Goal: Task Accomplishment & Management: Complete application form

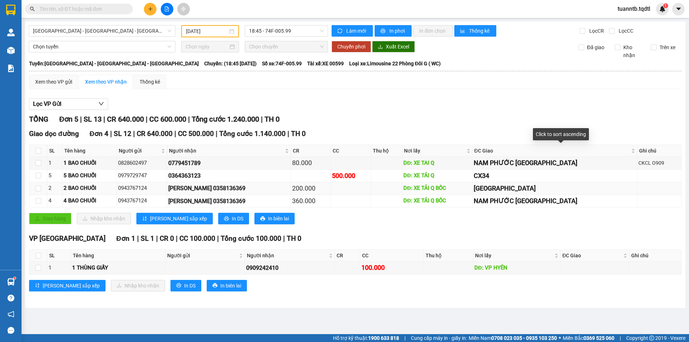
drag, startPoint x: 517, startPoint y: 153, endPoint x: 556, endPoint y: 190, distance: 53.6
click at [550, 186] on table "SL Tên hàng Người gửi Người nhận CR CC Thu hộ Nơi lấy ĐC Giao Ghi chú Ký nhận 1…" at bounding box center [355, 176] width 652 height 63
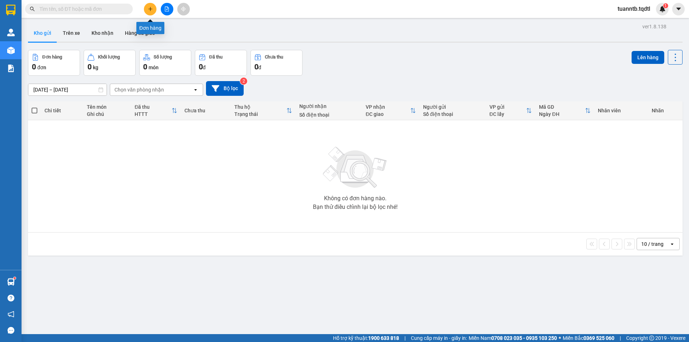
click at [152, 8] on icon "plus" at bounding box center [150, 8] width 5 height 5
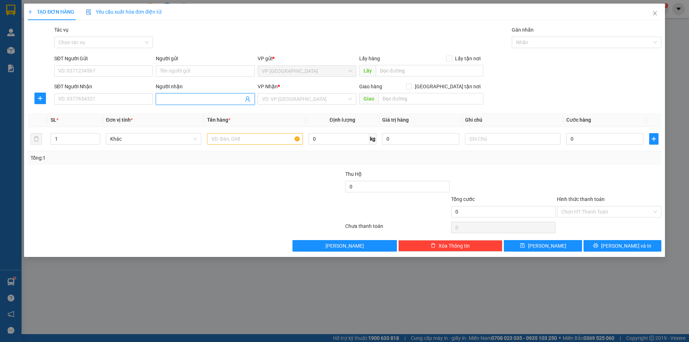
click at [169, 101] on input "Người nhận" at bounding box center [201, 99] width 83 height 8
type input "Bé Bông"
click at [306, 97] on input "search" at bounding box center [304, 99] width 85 height 11
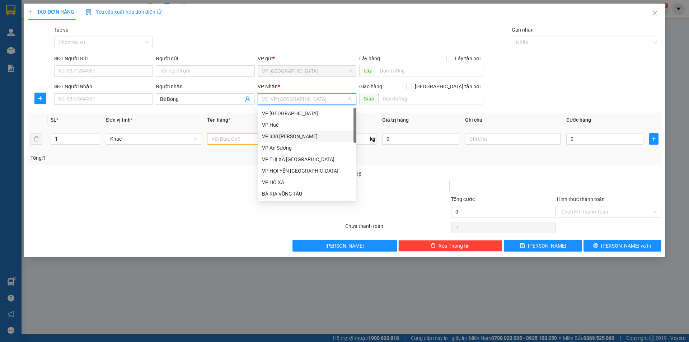
click at [293, 133] on div "VP 330 [PERSON_NAME]" at bounding box center [307, 137] width 90 height 8
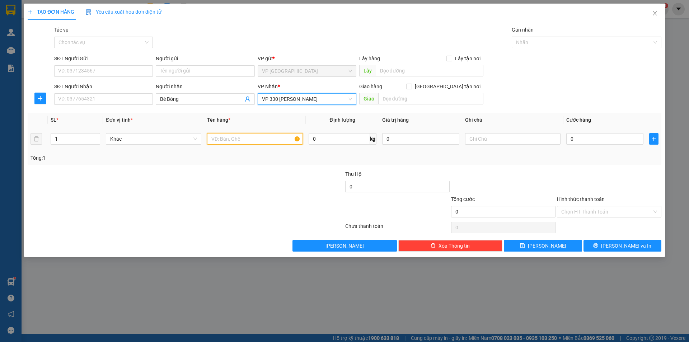
click at [258, 141] on input "text" at bounding box center [255, 138] width 96 height 11
type input "1T BÔNG"
click at [550, 142] on input "text" at bounding box center [513, 138] width 96 height 11
type input "CC"
click at [614, 144] on input "0" at bounding box center [605, 138] width 77 height 11
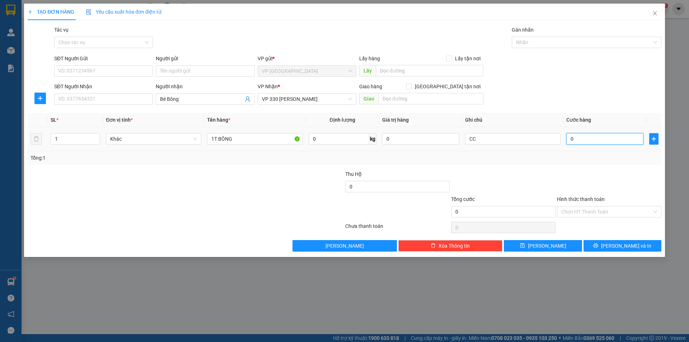
type input "3"
type input "30"
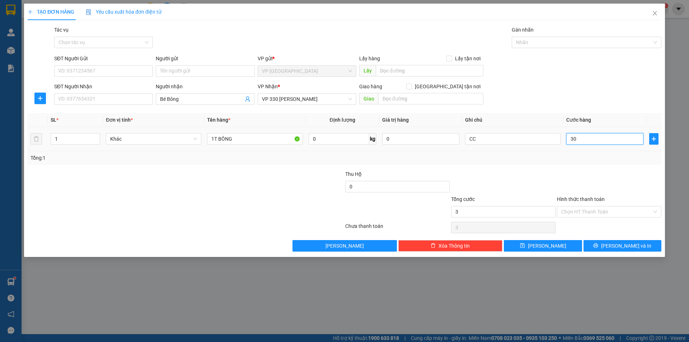
type input "30"
type input "300"
type input "3.000"
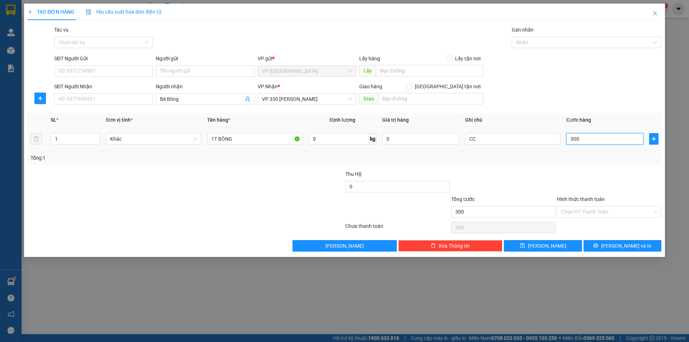
type input "3.000"
type input "30.000"
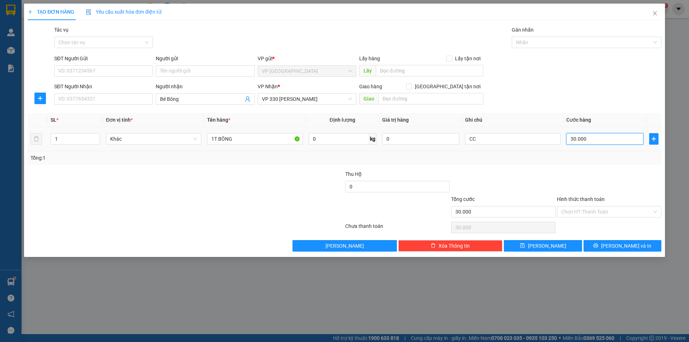
type input "300.000"
click at [578, 238] on div "Transit Pickup Surcharge Ids Transit Deliver Surcharge Ids Transit Deliver Surc…" at bounding box center [345, 139] width 634 height 226
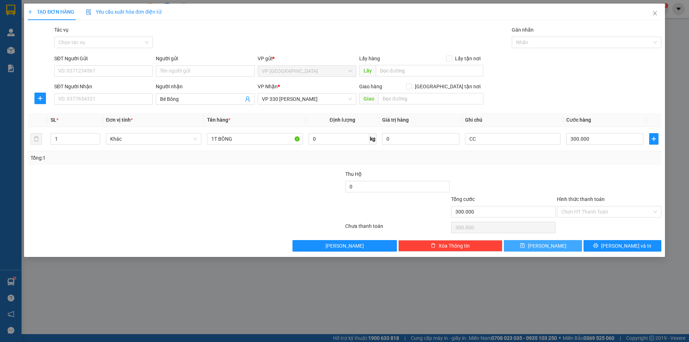
click at [536, 241] on button "Lưu" at bounding box center [543, 245] width 78 height 11
type input "0"
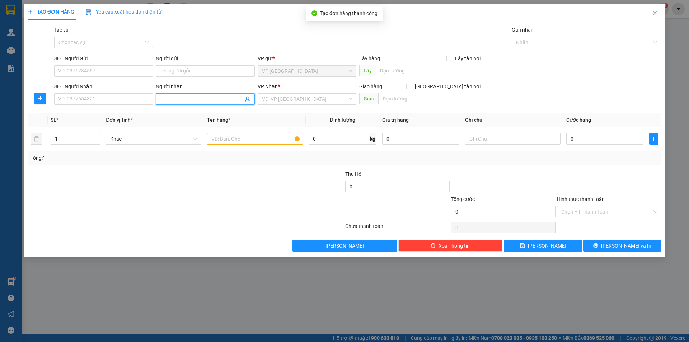
click at [210, 99] on input "Người nhận" at bounding box center [201, 99] width 83 height 8
type input "Phương"
click at [278, 99] on input "search" at bounding box center [304, 99] width 85 height 11
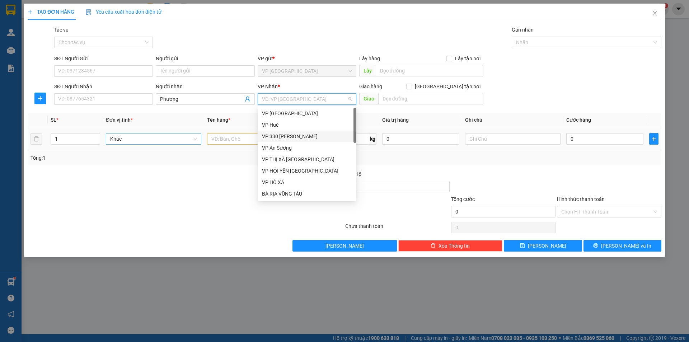
drag, startPoint x: 279, startPoint y: 135, endPoint x: 167, endPoint y: 133, distance: 111.3
click at [277, 135] on div "VP 330 [PERSON_NAME]" at bounding box center [307, 137] width 90 height 8
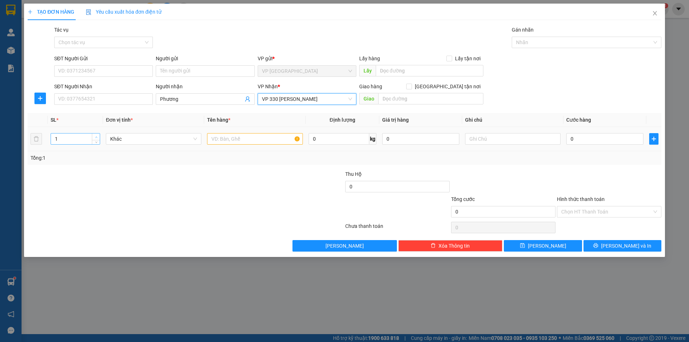
type input "2"
click at [98, 135] on span "up" at bounding box center [96, 137] width 4 height 4
click at [246, 140] on input "text" at bounding box center [255, 138] width 96 height 11
type input "2T BÔNG"
click at [544, 141] on input "text" at bounding box center [513, 138] width 96 height 11
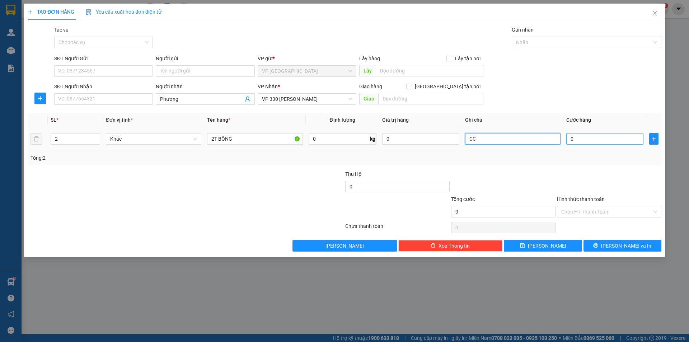
type input "CC"
click at [591, 139] on input "0" at bounding box center [605, 138] width 77 height 11
type input "5"
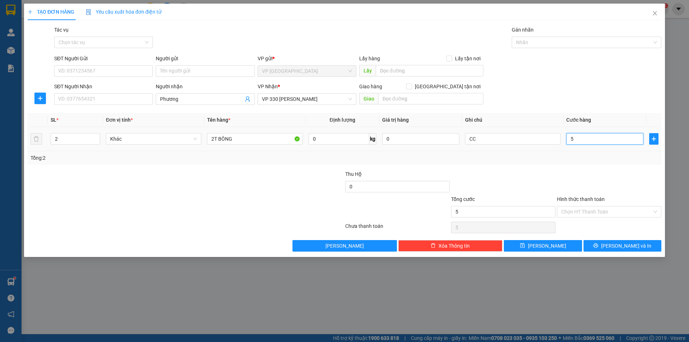
type input "50"
type input "500"
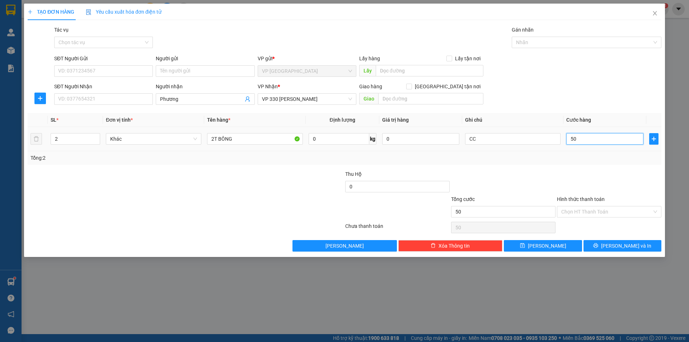
type input "500"
type input "5.000"
type input "50.000"
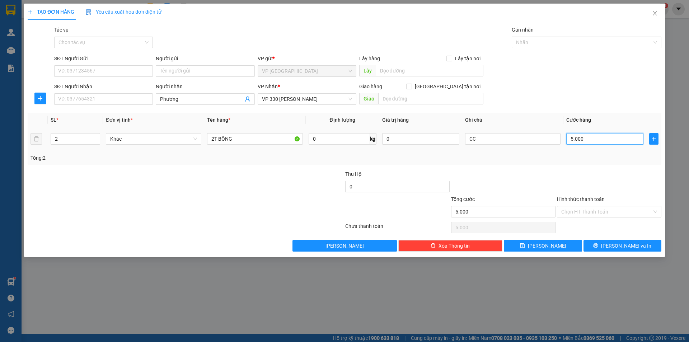
type input "50.000"
type input "500.000"
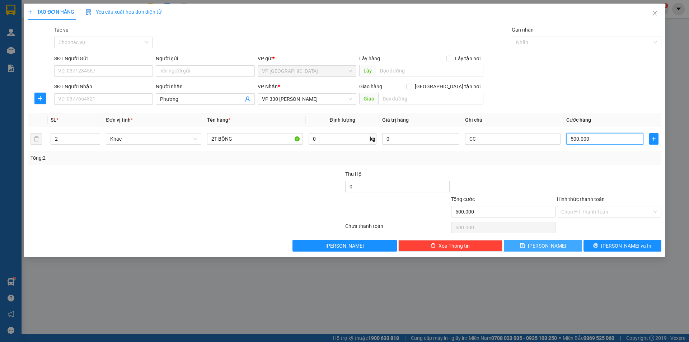
type input "500.000"
click at [531, 246] on button "Lưu" at bounding box center [543, 245] width 78 height 11
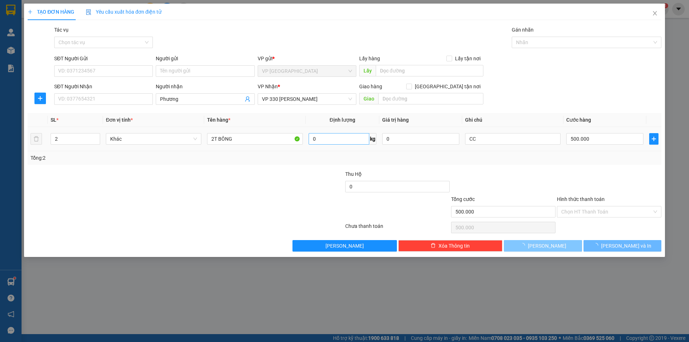
type input "1"
type input "0"
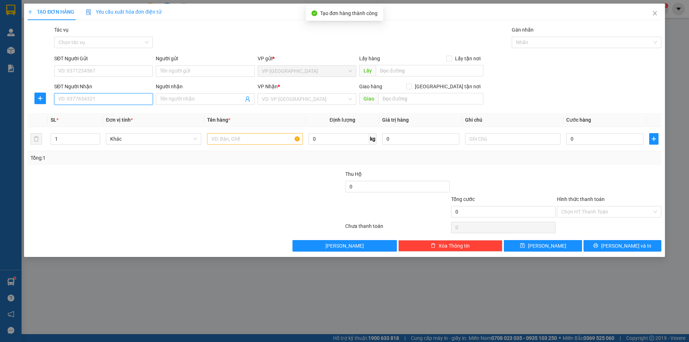
click at [104, 97] on input "SĐT Người Nhận" at bounding box center [103, 98] width 99 height 11
click at [68, 112] on div "0386174678 - Tú" at bounding box center [104, 114] width 90 height 8
type input "0386174678"
type input "Tú"
type input "HỒ XÁ"
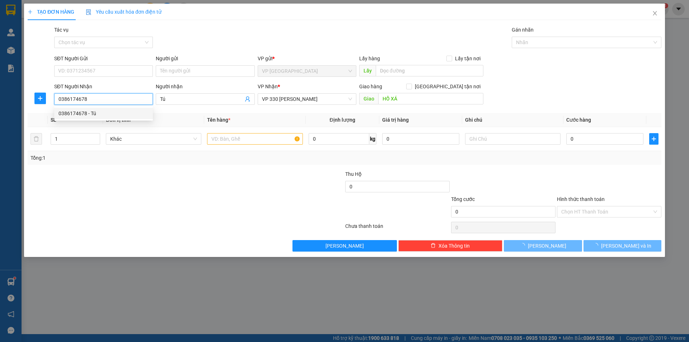
type input "400.000"
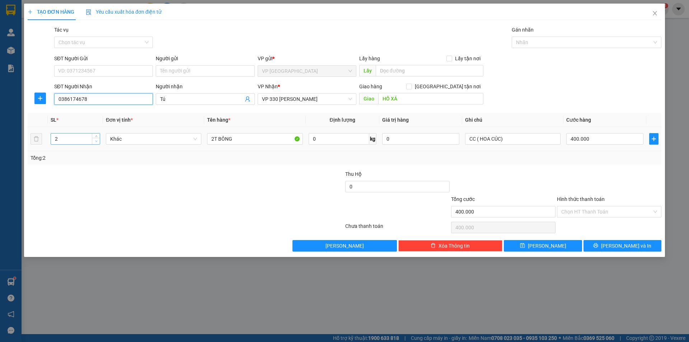
type input "0386174678"
type input "1"
click at [98, 142] on span "down" at bounding box center [96, 141] width 4 height 4
click at [214, 135] on input "2T BÔNG" at bounding box center [255, 138] width 96 height 11
type input "1T BÔNG"
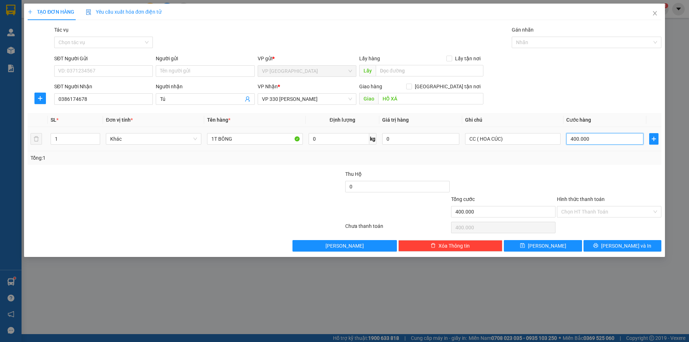
click at [600, 136] on input "400.000" at bounding box center [605, 138] width 77 height 11
type input "0"
click at [570, 139] on input "0" at bounding box center [605, 138] width 77 height 11
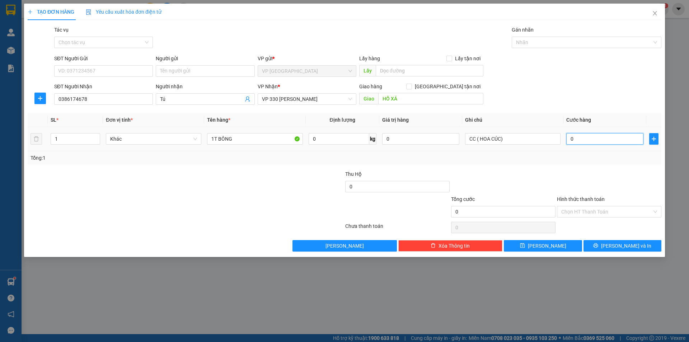
type input "20"
type input "250"
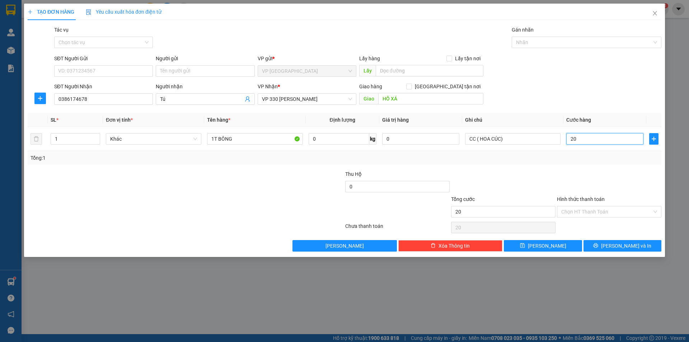
type input "250"
type input "2.500"
type input "25.000"
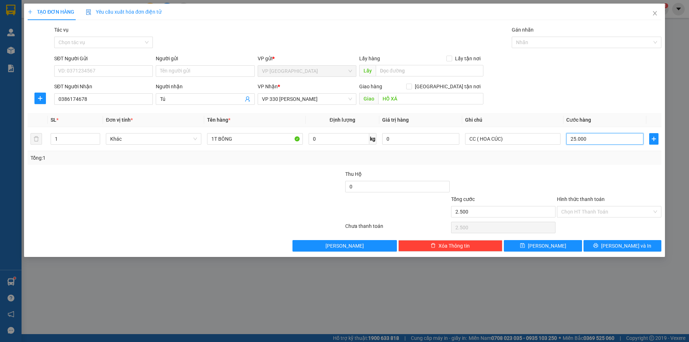
type input "25.000"
type input "250.000"
click at [501, 138] on input "CC ( HOA CÚC)" at bounding box center [513, 138] width 96 height 11
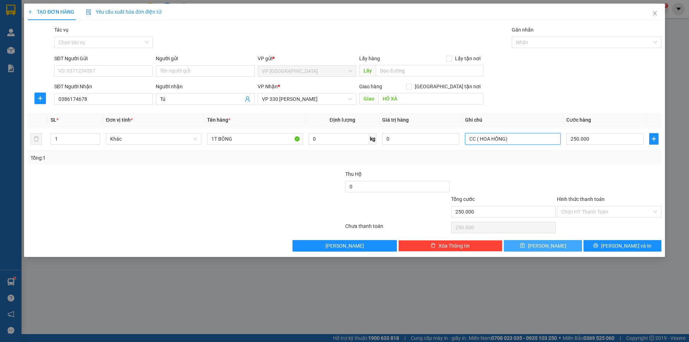
type input "CC ( HOA HỒNG)"
click at [532, 241] on button "Lưu" at bounding box center [543, 245] width 78 height 11
type input "0"
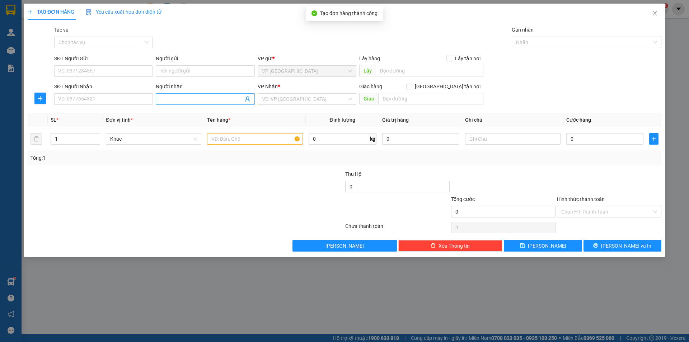
click at [173, 97] on input "Người nhận" at bounding box center [201, 99] width 83 height 8
type input "Chiên"
click at [283, 97] on input "search" at bounding box center [304, 99] width 85 height 11
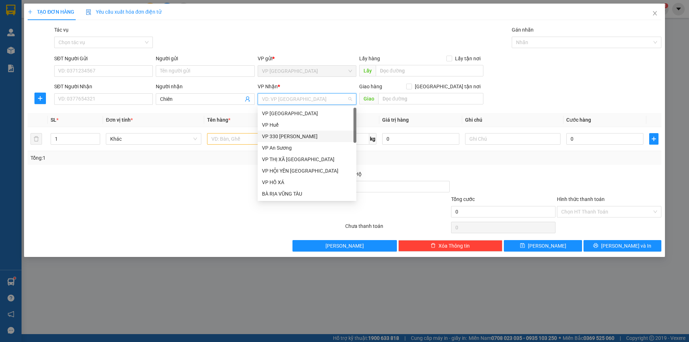
click at [285, 134] on div "VP 330 [PERSON_NAME]" at bounding box center [307, 137] width 90 height 8
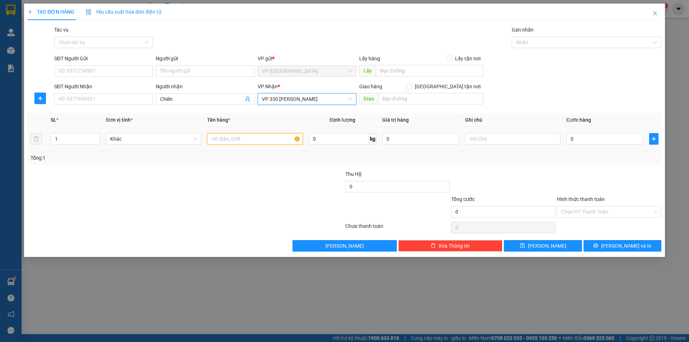
click at [266, 134] on input "text" at bounding box center [255, 138] width 96 height 11
type input "1T BÔNG"
click at [506, 140] on input "text" at bounding box center [513, 138] width 96 height 11
type input "CC"
click at [587, 143] on input "0" at bounding box center [605, 138] width 77 height 11
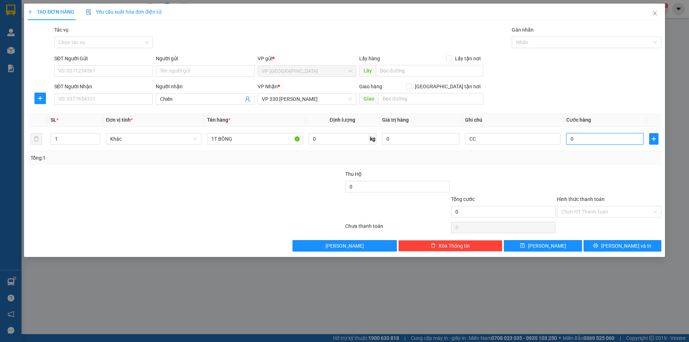
type input "2"
type input "20"
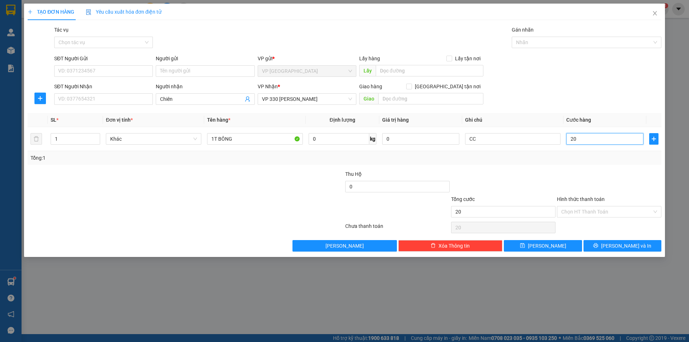
type input "200"
type input "2.000"
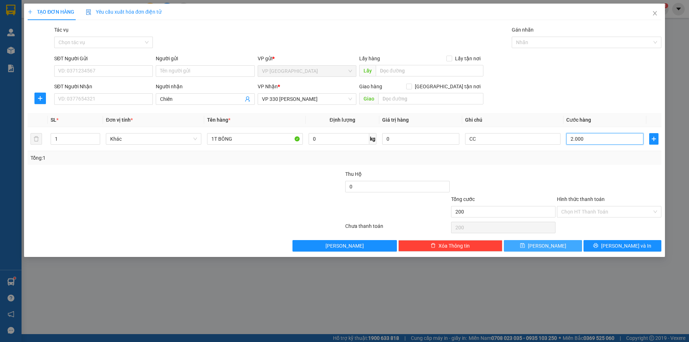
type input "2.000"
type input "20.000"
type input "200.000"
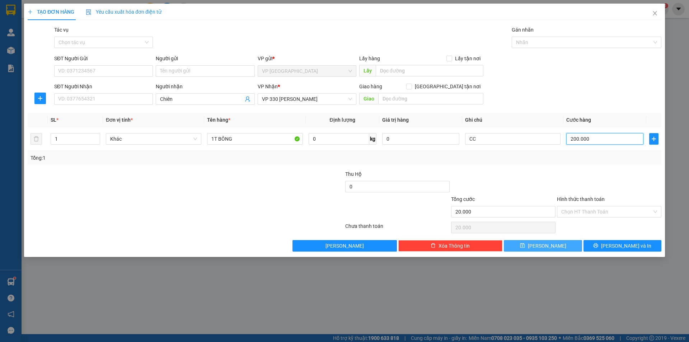
type input "200.000"
type input "2.000.000"
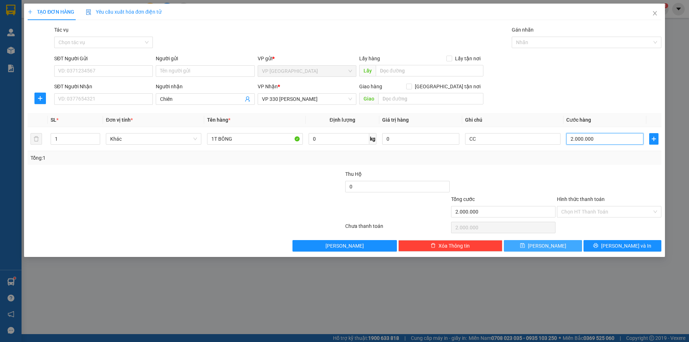
type input "200.000"
click at [568, 242] on button "Lưu" at bounding box center [543, 245] width 78 height 11
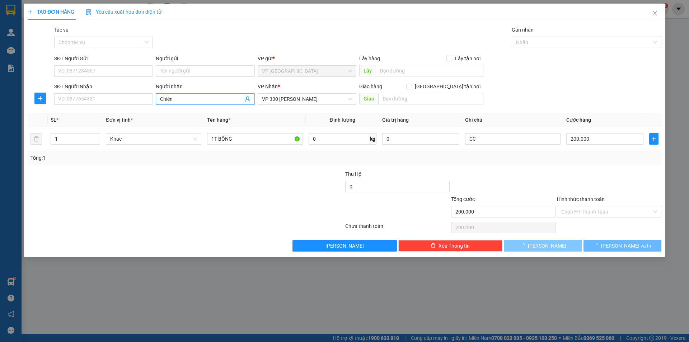
type input "0"
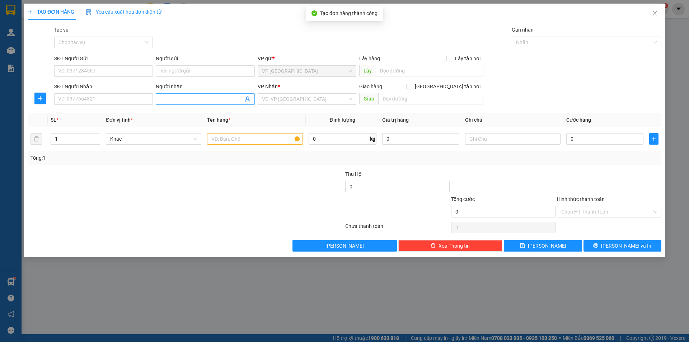
click at [172, 98] on input "Người nhận" at bounding box center [201, 99] width 83 height 8
click at [177, 99] on input "Hướngf Hồ" at bounding box center [201, 99] width 83 height 8
click at [178, 99] on input "Hướng Hồ" at bounding box center [201, 99] width 83 height 8
click at [201, 99] on input "Hướng Hồ" at bounding box center [201, 99] width 83 height 8
type input "Hướng Hồ"
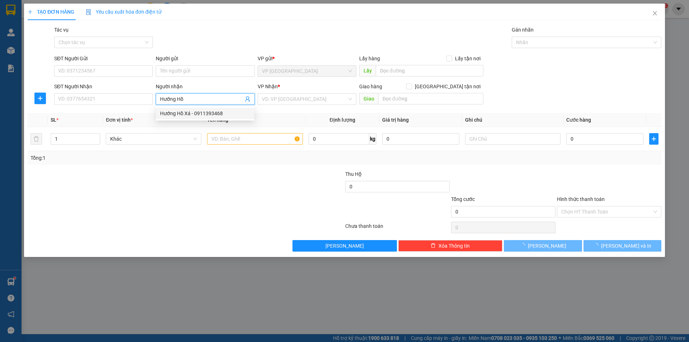
click at [203, 112] on div "Hướng Hồ Xá - 0911393468" at bounding box center [205, 114] width 90 height 8
type input "0911393468"
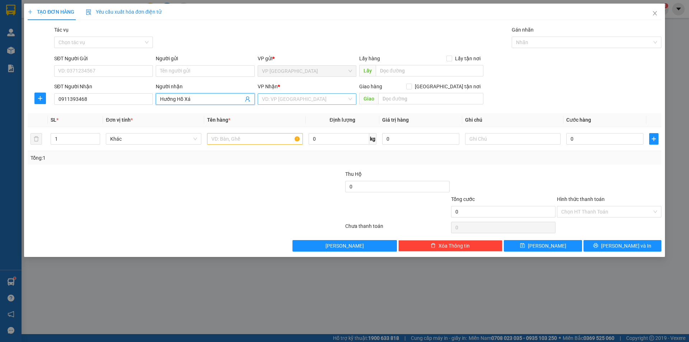
type input "Hướng Hồ Xá"
click at [287, 97] on input "search" at bounding box center [304, 99] width 85 height 11
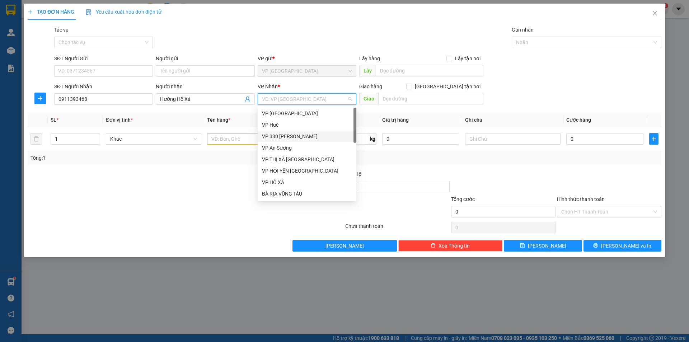
drag, startPoint x: 296, startPoint y: 135, endPoint x: 341, endPoint y: 116, distance: 48.8
click at [294, 133] on div "VP 330 [PERSON_NAME]" at bounding box center [307, 137] width 90 height 8
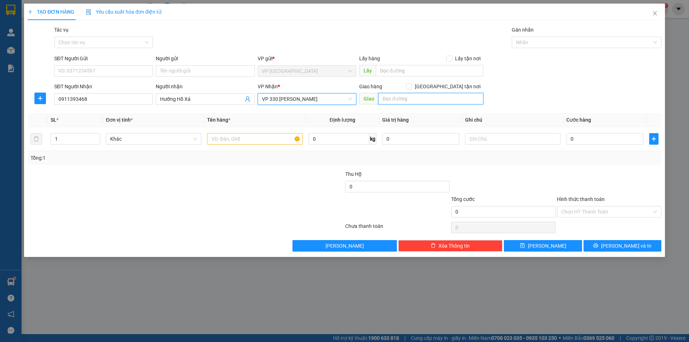
click at [418, 99] on input "text" at bounding box center [430, 98] width 105 height 11
type input "HỒ XÁ"
click at [277, 136] on input "text" at bounding box center [255, 138] width 96 height 11
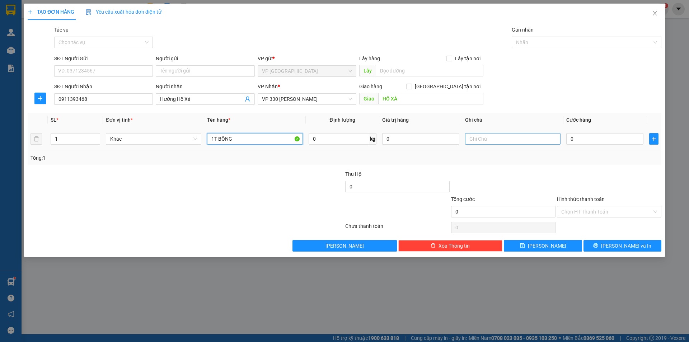
type input "1T BÔNG"
click at [529, 140] on input "text" at bounding box center [513, 138] width 96 height 11
type input "CC"
click at [578, 141] on input "0" at bounding box center [605, 138] width 77 height 11
type input "2"
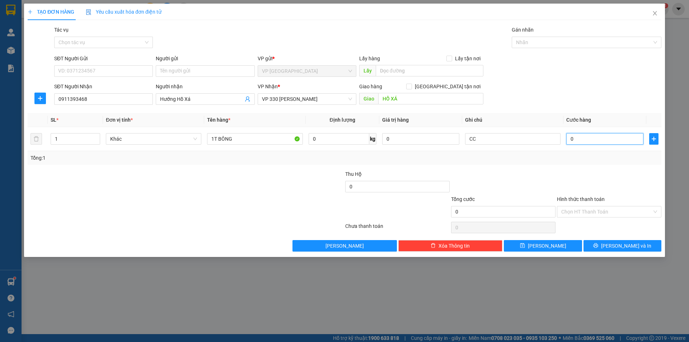
type input "2"
type input "20"
type input "200"
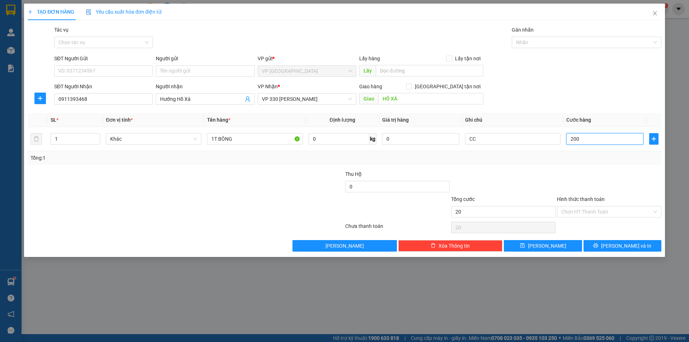
type input "200"
type input "2.000"
type input "20.000"
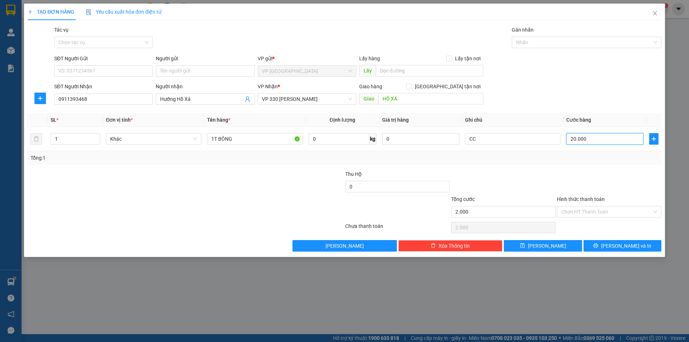
type input "20.000"
type input "200.000"
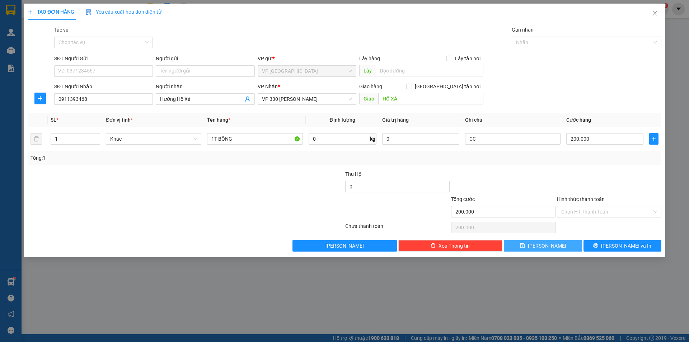
drag, startPoint x: 533, startPoint y: 247, endPoint x: 552, endPoint y: 261, distance: 23.1
click at [535, 246] on button "Lưu" at bounding box center [543, 245] width 78 height 11
type input "0"
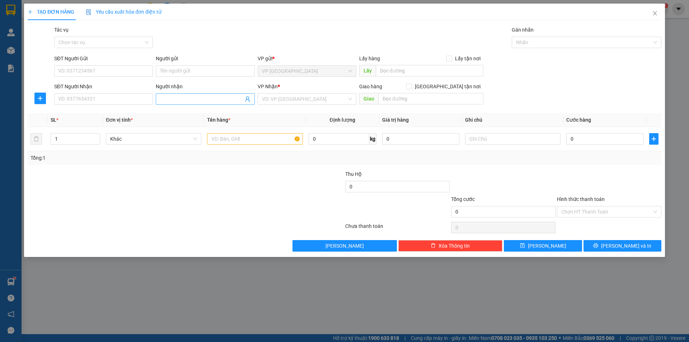
click at [210, 98] on input "Người nhận" at bounding box center [201, 99] width 83 height 8
type input "MƠ"
click at [190, 112] on div "Mơ - 0975149444" at bounding box center [205, 114] width 90 height 8
type input "0975149444"
type input "Mơ"
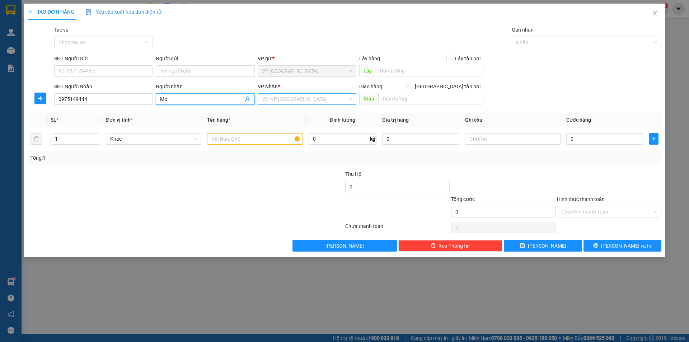
drag, startPoint x: 322, startPoint y: 94, endPoint x: 315, endPoint y: 100, distance: 9.4
click at [320, 94] on input "search" at bounding box center [304, 99] width 85 height 11
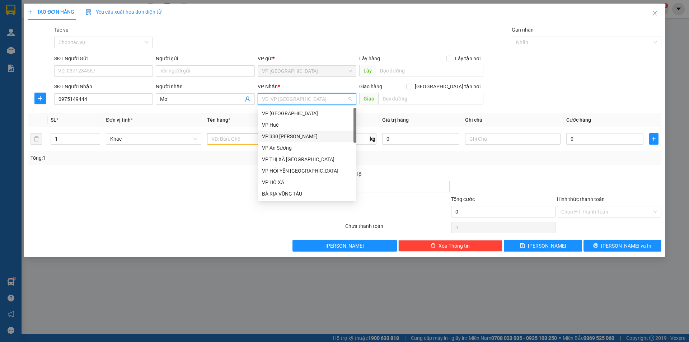
drag, startPoint x: 300, startPoint y: 136, endPoint x: 394, endPoint y: 105, distance: 98.5
click at [300, 135] on div "VP 330 [PERSON_NAME]" at bounding box center [307, 137] width 90 height 8
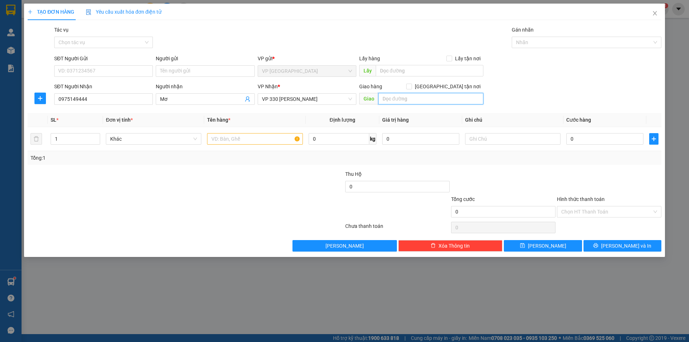
click at [424, 96] on input "text" at bounding box center [430, 98] width 105 height 11
click at [97, 139] on span "down" at bounding box center [96, 141] width 4 height 4
click at [96, 140] on span "Decrease Value" at bounding box center [96, 142] width 8 height 4
type input "GIO LINH"
click at [94, 134] on span "Increase Value" at bounding box center [96, 137] width 8 height 6
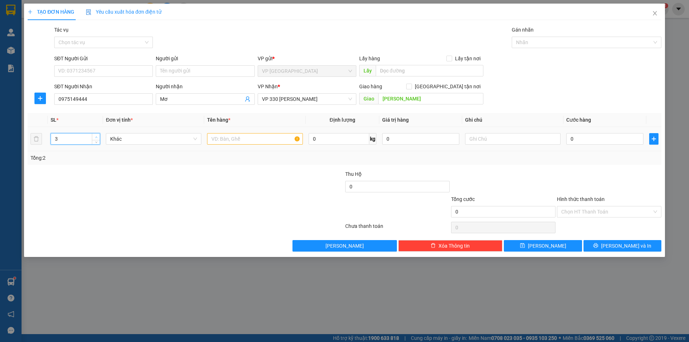
click at [94, 134] on span "Increase Value" at bounding box center [96, 137] width 8 height 6
type input "5"
click at [95, 135] on span "up" at bounding box center [96, 137] width 4 height 4
click at [239, 141] on input "text" at bounding box center [255, 138] width 96 height 11
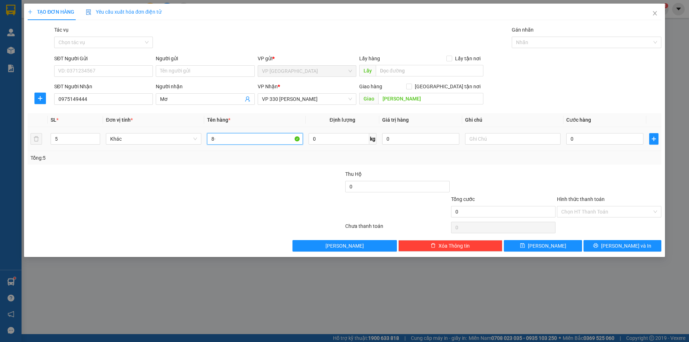
type input "8"
type input "5T CÀ CHUA"
drag, startPoint x: 528, startPoint y: 139, endPoint x: 533, endPoint y: 138, distance: 5.8
click at [528, 138] on input "text" at bounding box center [513, 138] width 96 height 11
type input "CC"
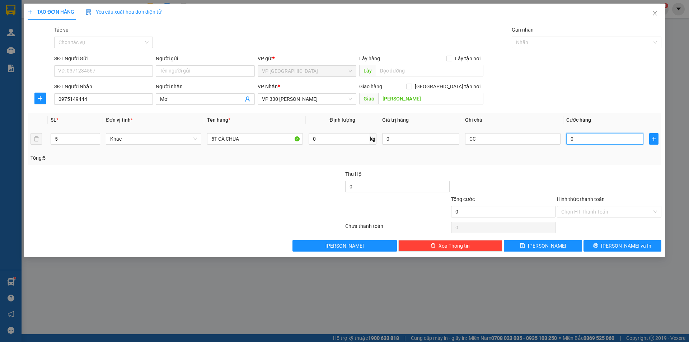
click at [590, 139] on input "0" at bounding box center [605, 138] width 77 height 11
type input "2"
type input "20"
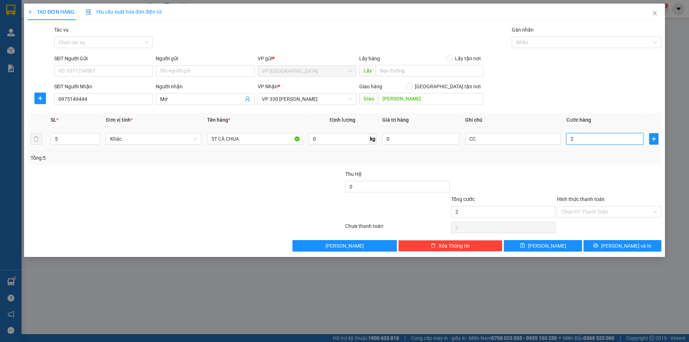
type input "20"
type input "200"
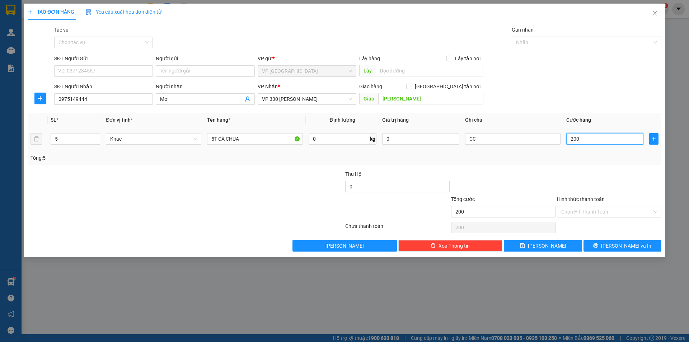
type input "2.000"
type input "20.000"
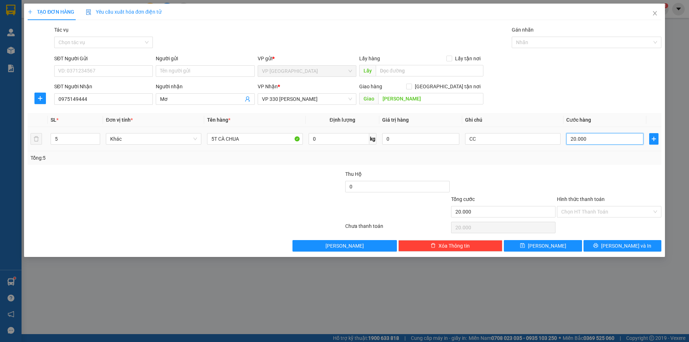
type input "200.000"
click at [97, 134] on span "Increase Value" at bounding box center [96, 137] width 8 height 6
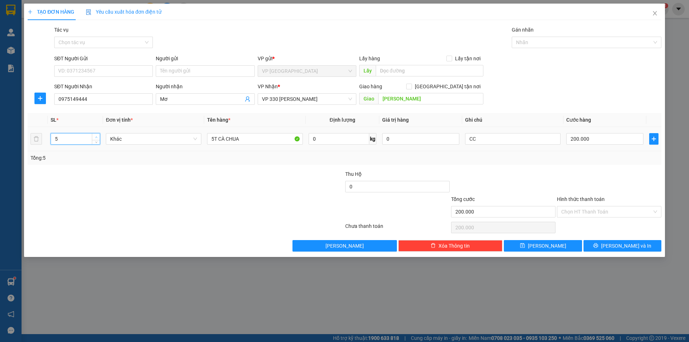
type input "6"
click at [98, 137] on span "Increase Value" at bounding box center [96, 137] width 8 height 6
click at [213, 138] on input "5T CÀ CHUA" at bounding box center [255, 138] width 96 height 11
type input "6T CÀ CHUA"
click at [612, 141] on input "200.000" at bounding box center [605, 138] width 77 height 11
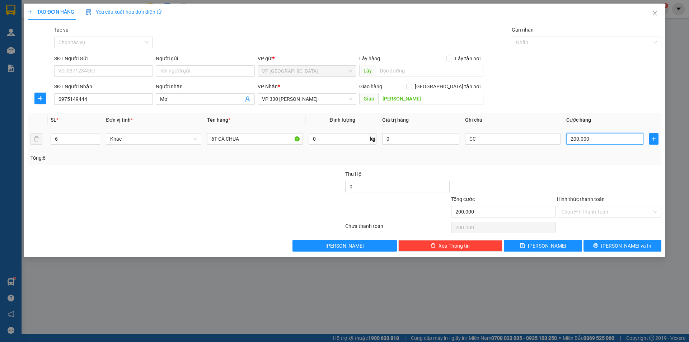
type input "0"
click at [570, 136] on input "0" at bounding box center [605, 138] width 77 height 11
type input "20"
type input "250"
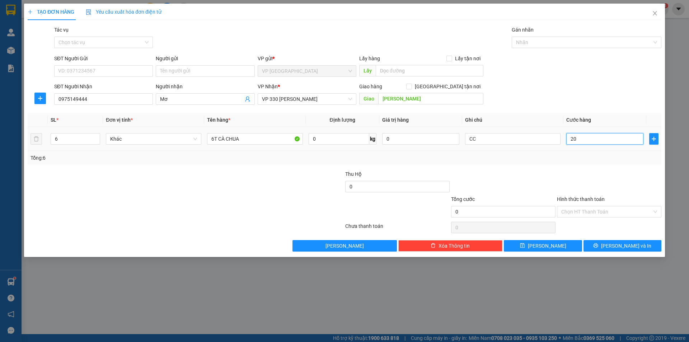
type input "250"
type input "20"
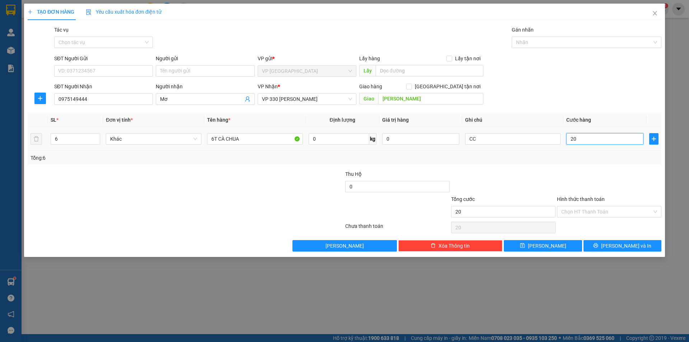
type input "240"
type input "2.400"
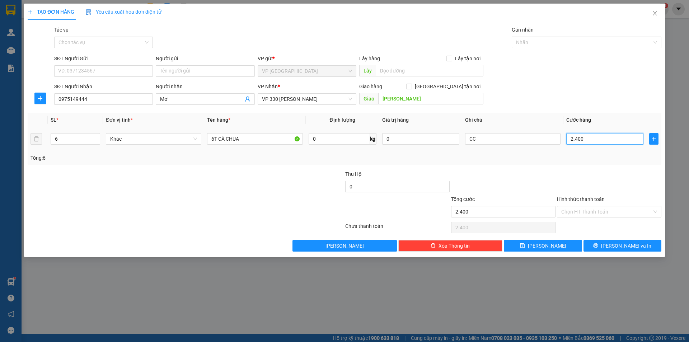
type input "24.000"
type input "240.000"
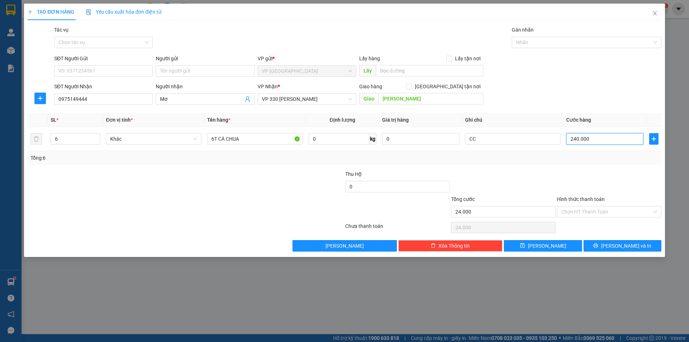
type input "240.000"
click at [561, 247] on button "Lưu" at bounding box center [543, 245] width 78 height 11
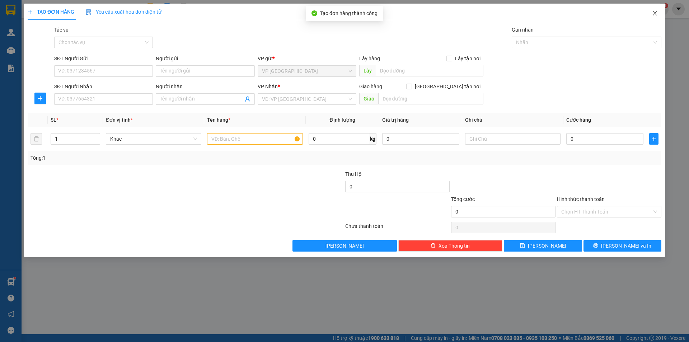
click at [654, 11] on icon "close" at bounding box center [655, 13] width 6 height 6
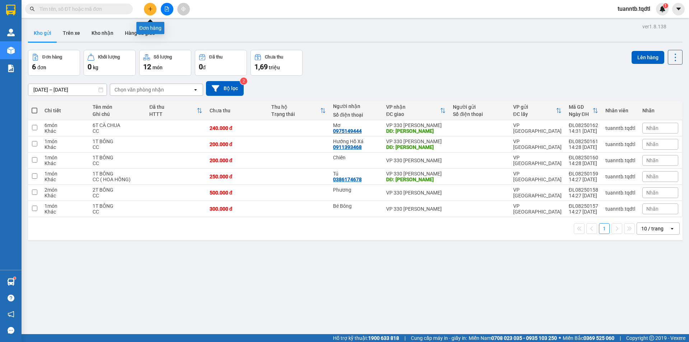
click at [151, 10] on icon "plus" at bounding box center [150, 8] width 5 height 5
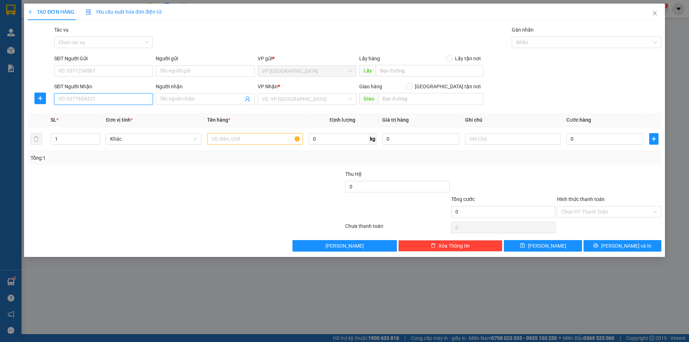
click at [134, 99] on input "SĐT Người Nhận" at bounding box center [103, 98] width 99 height 11
click at [98, 115] on div "0386174678 - Tú" at bounding box center [104, 114] width 90 height 8
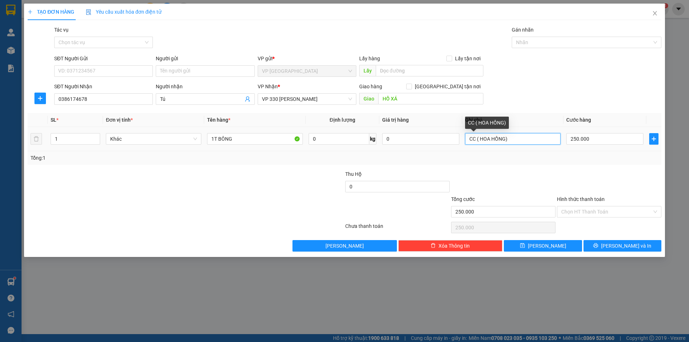
click at [506, 140] on input "CC ( HOA HỒNG)" at bounding box center [513, 138] width 96 height 11
click at [605, 136] on input "250.000" at bounding box center [605, 138] width 77 height 11
click at [571, 135] on input "0" at bounding box center [605, 138] width 77 height 11
click at [555, 252] on div "TẠO ĐƠN HÀNG Yêu cầu xuất hóa đơn điện tử Transit Pickup Surcharge Ids Transit …" at bounding box center [344, 131] width 641 height 254
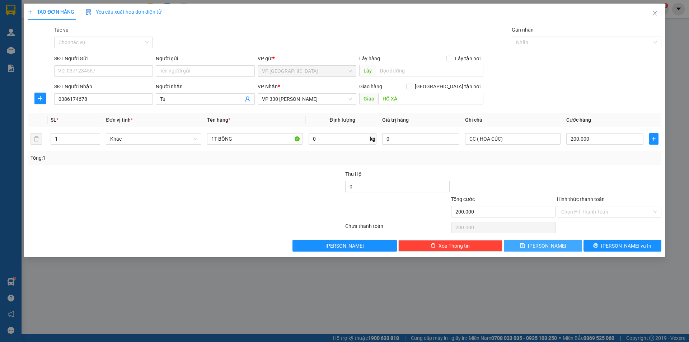
click at [553, 243] on button "Lưu" at bounding box center [543, 245] width 78 height 11
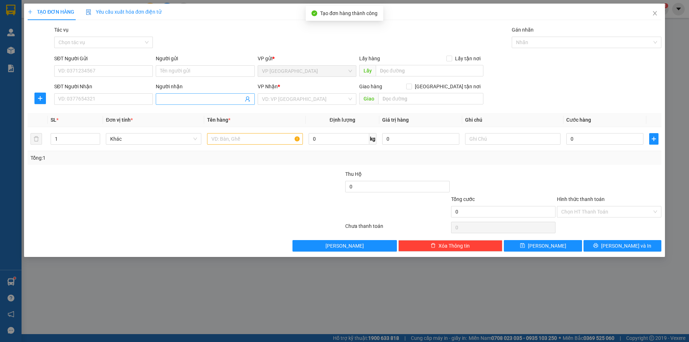
click at [226, 98] on input "Người nhận" at bounding box center [201, 99] width 83 height 8
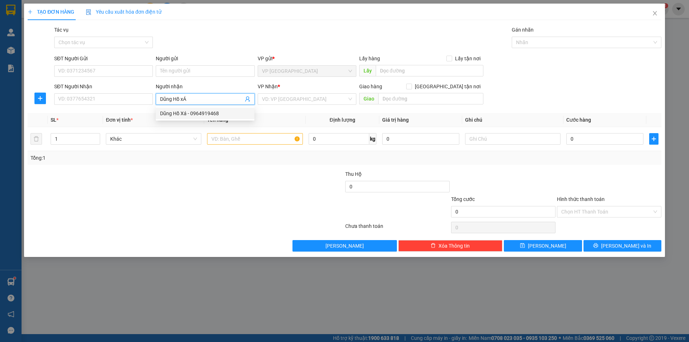
click at [213, 113] on div "Dũng Hồ Xá - 0964919468" at bounding box center [205, 114] width 90 height 8
click at [270, 100] on input "search" at bounding box center [304, 99] width 85 height 11
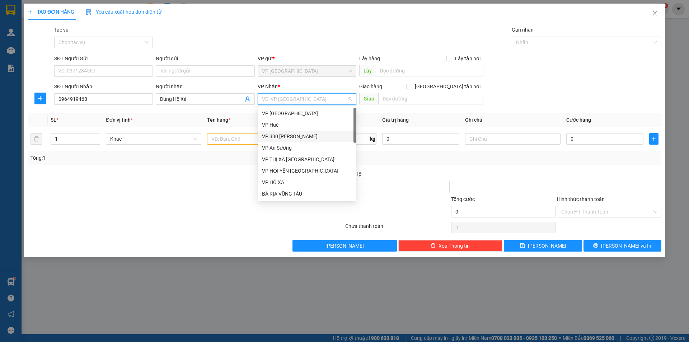
click at [288, 133] on div "VP 330 [PERSON_NAME]" at bounding box center [307, 137] width 90 height 8
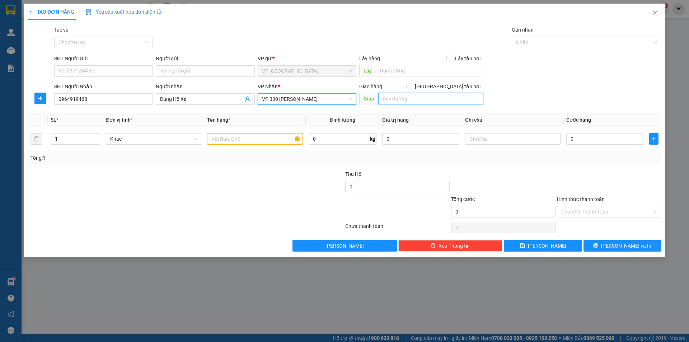
click at [415, 97] on input "text" at bounding box center [430, 98] width 105 height 11
click at [275, 144] on input "text" at bounding box center [255, 138] width 96 height 11
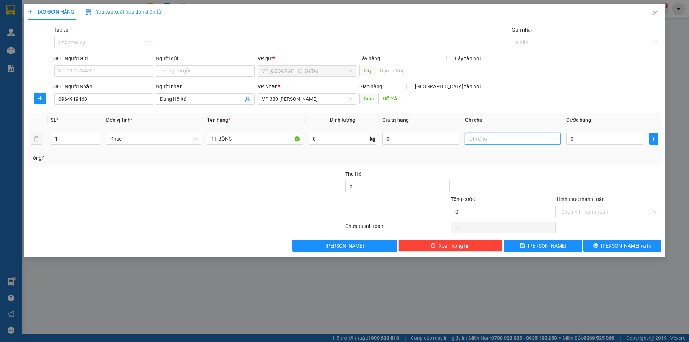
click at [517, 142] on input "text" at bounding box center [513, 138] width 96 height 11
click at [581, 141] on input "0" at bounding box center [605, 138] width 77 height 11
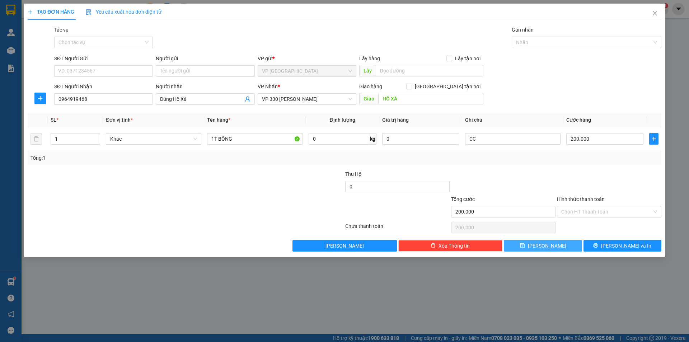
click at [555, 246] on button "Lưu" at bounding box center [543, 245] width 78 height 11
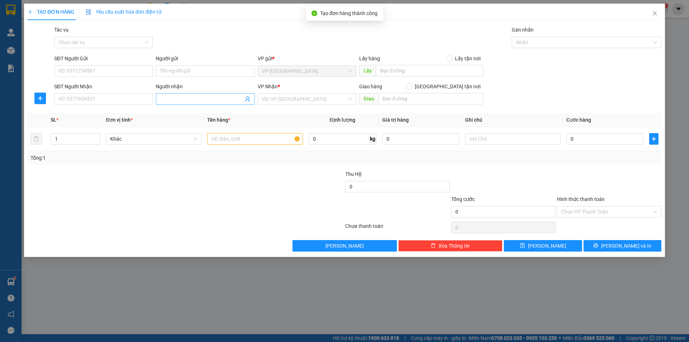
click at [206, 102] on input "Người nhận" at bounding box center [201, 99] width 83 height 8
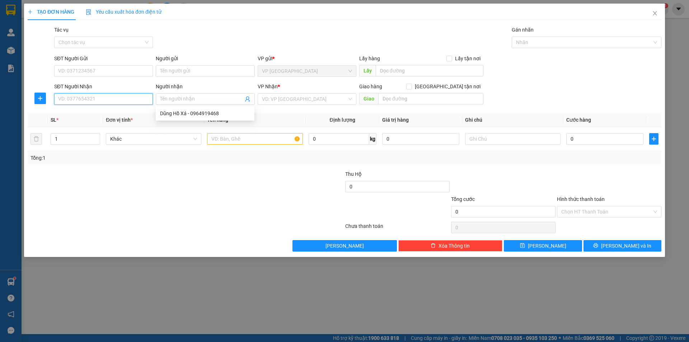
click at [147, 99] on input "SĐT Người Nhận" at bounding box center [103, 98] width 99 height 11
click at [115, 117] on div "0974603246 - A.Nhỏ" at bounding box center [103, 113] width 99 height 11
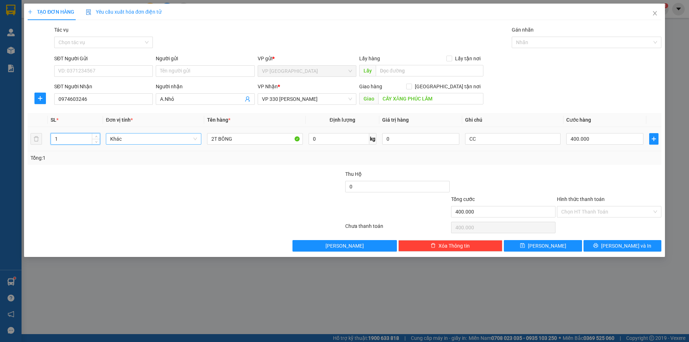
drag, startPoint x: 97, startPoint y: 141, endPoint x: 188, endPoint y: 143, distance: 91.2
click at [97, 141] on icon "down" at bounding box center [96, 142] width 3 height 3
click at [214, 141] on input "2T BÔNG" at bounding box center [255, 138] width 96 height 11
click at [608, 139] on input "400.000" at bounding box center [605, 138] width 77 height 11
click at [575, 136] on input "0" at bounding box center [605, 138] width 77 height 11
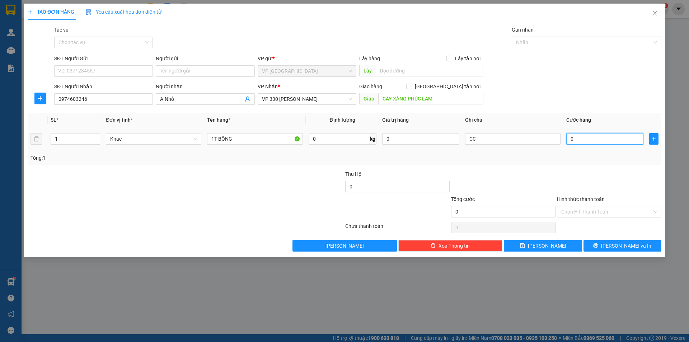
click at [568, 143] on input "0" at bounding box center [605, 138] width 77 height 11
click at [571, 138] on input "0" at bounding box center [605, 138] width 77 height 11
click at [574, 238] on div "Transit Pickup Surcharge Ids Transit Deliver Surcharge Ids Transit Deliver Surc…" at bounding box center [345, 139] width 634 height 226
click at [575, 235] on div "Transit Pickup Surcharge Ids Transit Deliver Surcharge Ids Transit Deliver Surc…" at bounding box center [345, 139] width 634 height 226
click at [573, 237] on div "Transit Pickup Surcharge Ids Transit Deliver Surcharge Ids Transit Deliver Surc…" at bounding box center [345, 139] width 634 height 226
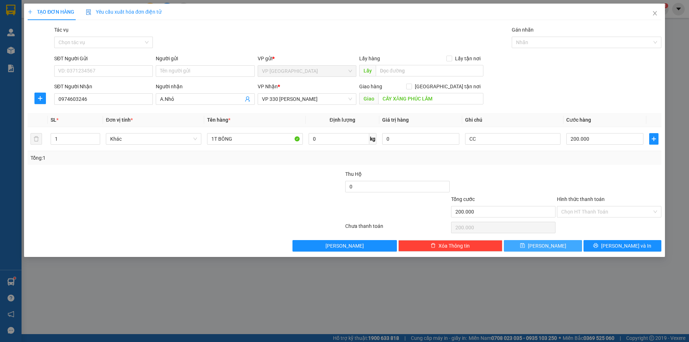
click at [572, 241] on button "Lưu" at bounding box center [543, 245] width 78 height 11
drag, startPoint x: 572, startPoint y: 244, endPoint x: 572, endPoint y: 233, distance: 11.1
click at [571, 244] on button "Lưu" at bounding box center [543, 245] width 78 height 11
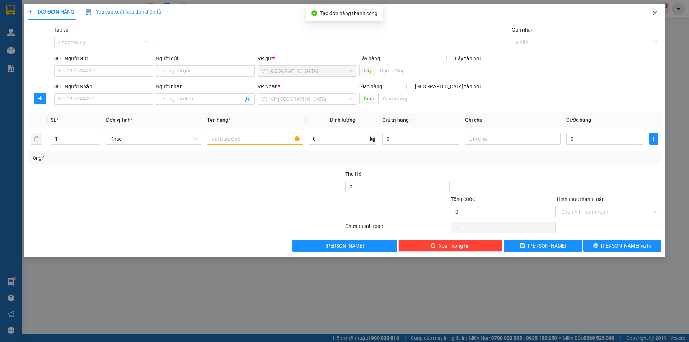
click at [651, 11] on span "Close" at bounding box center [655, 14] width 20 height 20
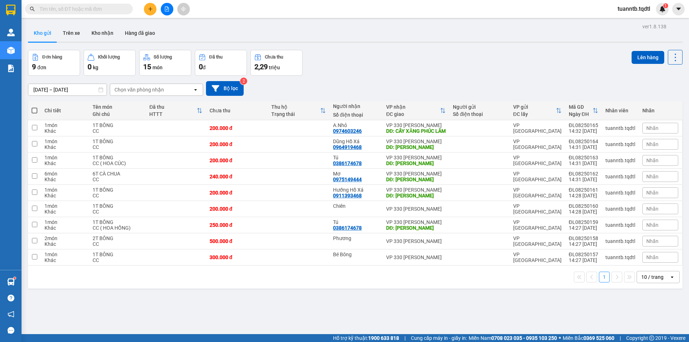
click at [33, 111] on span at bounding box center [35, 111] width 6 height 6
click at [34, 107] on input "checkbox" at bounding box center [34, 107] width 0 height 0
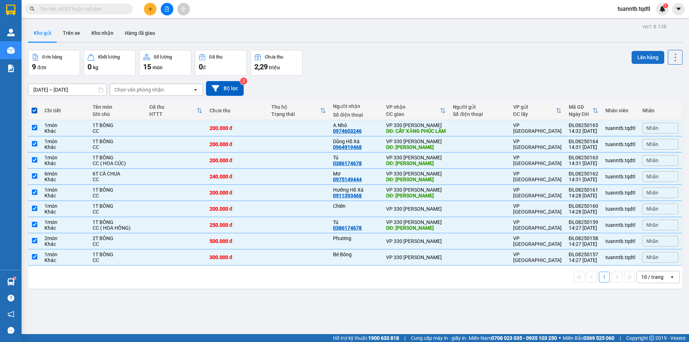
click at [640, 58] on button "Lên hàng" at bounding box center [648, 57] width 33 height 13
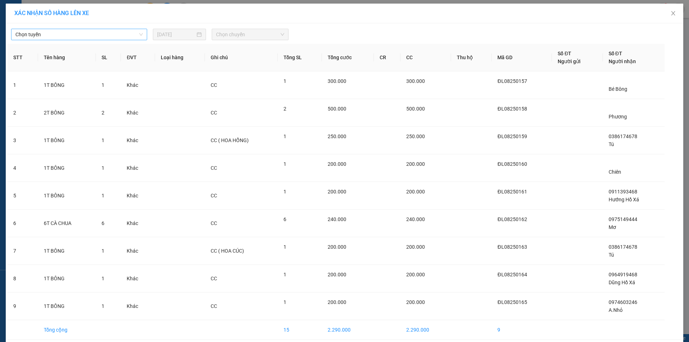
click at [56, 38] on span "Chọn tuyến" at bounding box center [78, 34] width 127 height 11
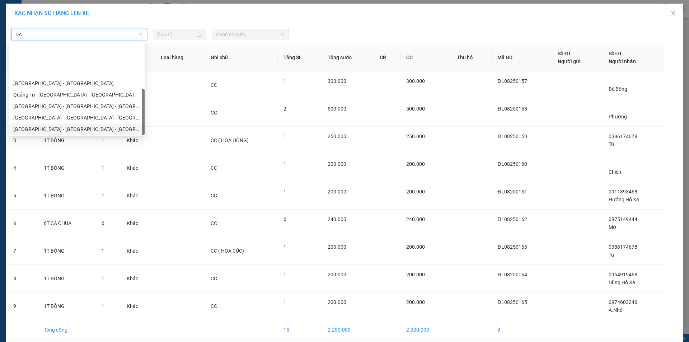
scroll to position [46, 0]
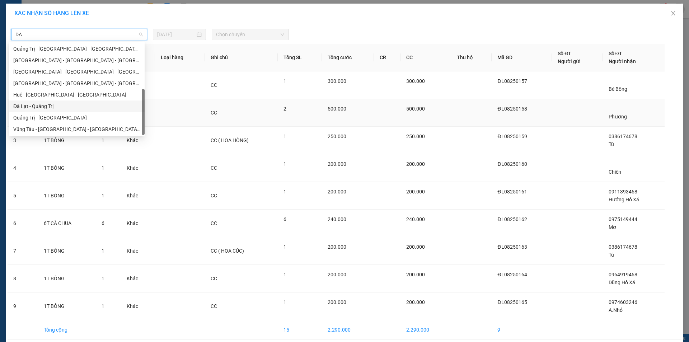
click at [57, 109] on div "Đà Lạt - Quảng Trị" at bounding box center [76, 106] width 127 height 8
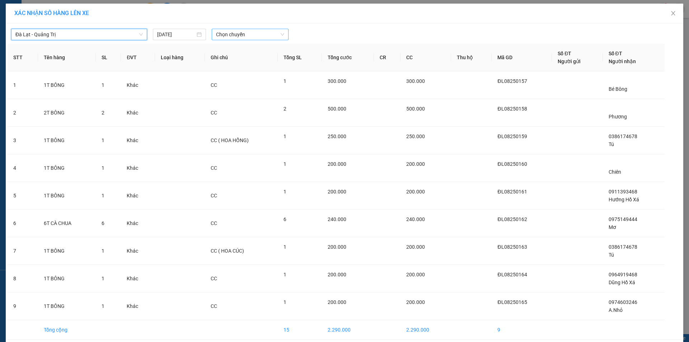
click at [236, 37] on span "Chọn chuyến" at bounding box center [250, 34] width 68 height 11
click at [249, 59] on div "14:30 - 74F-000.80" at bounding box center [242, 60] width 56 height 8
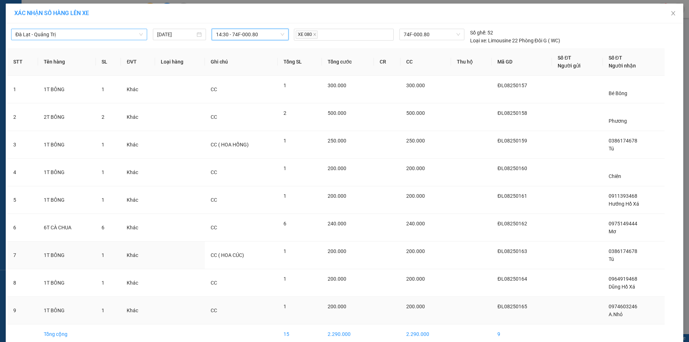
scroll to position [35, 0]
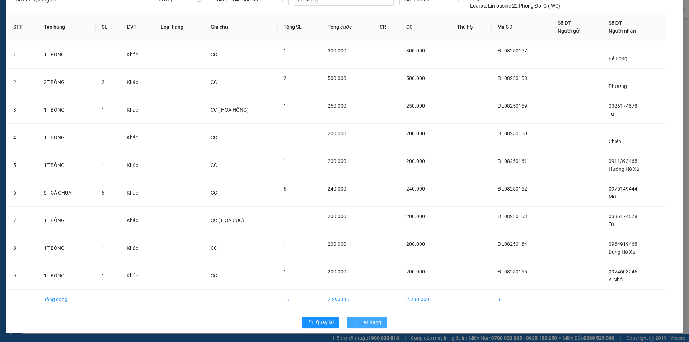
click at [368, 323] on span "Lên hàng" at bounding box center [371, 323] width 21 height 8
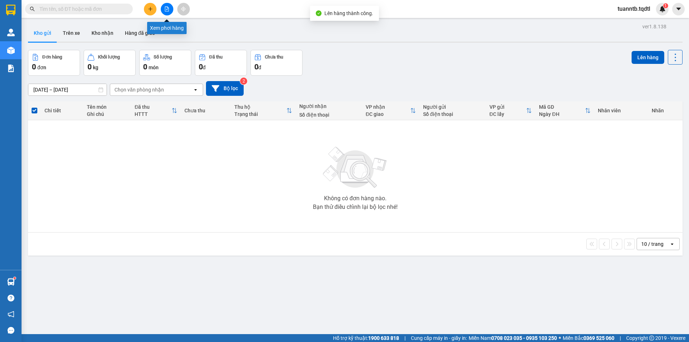
click at [168, 8] on icon "file-add" at bounding box center [167, 8] width 4 height 5
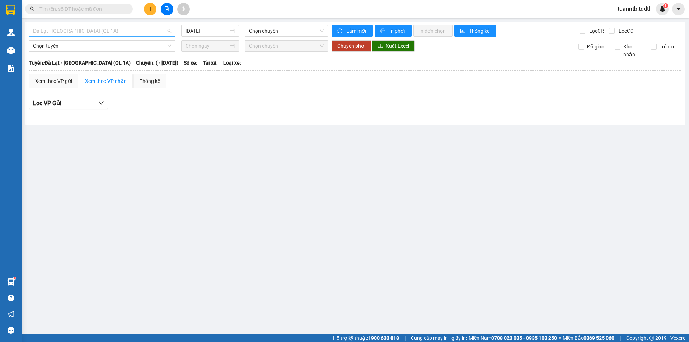
click at [76, 32] on span "Đà Lạt - Sài Gòn (QL 1A)" at bounding box center [102, 30] width 138 height 11
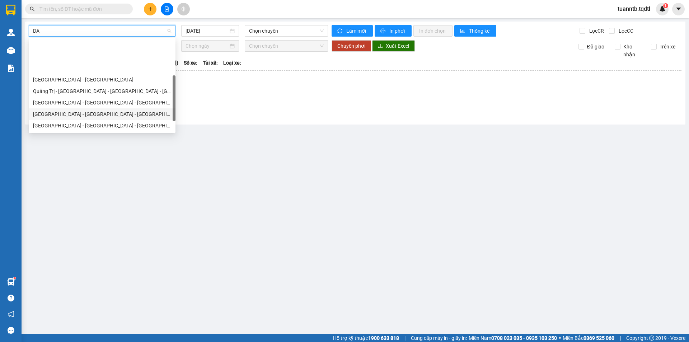
scroll to position [46, 0]
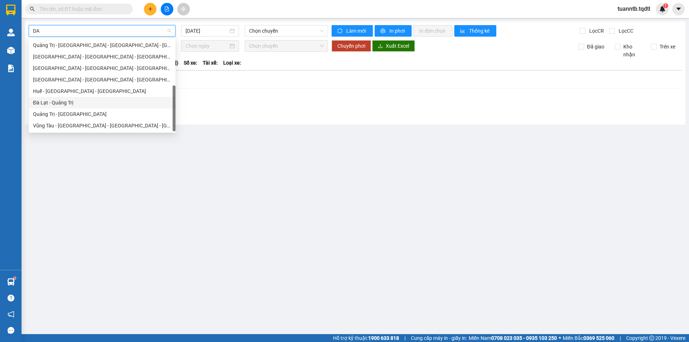
click at [64, 103] on div "Đà Lạt - Quảng Trị" at bounding box center [102, 103] width 138 height 8
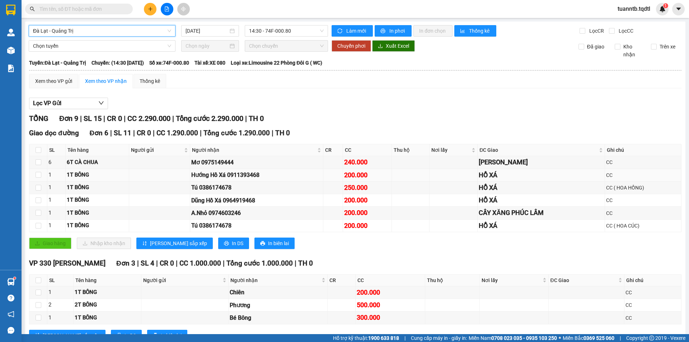
scroll to position [27, 0]
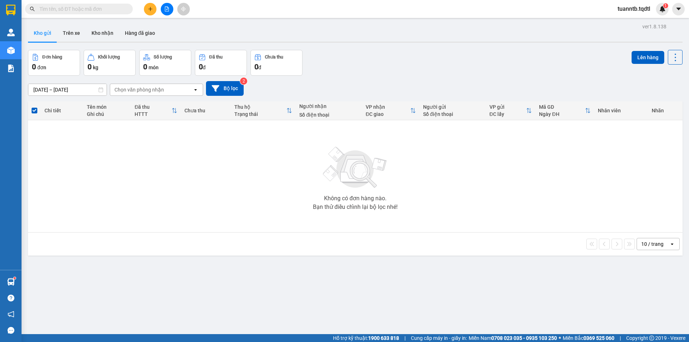
click at [150, 10] on icon "plus" at bounding box center [150, 8] width 5 height 5
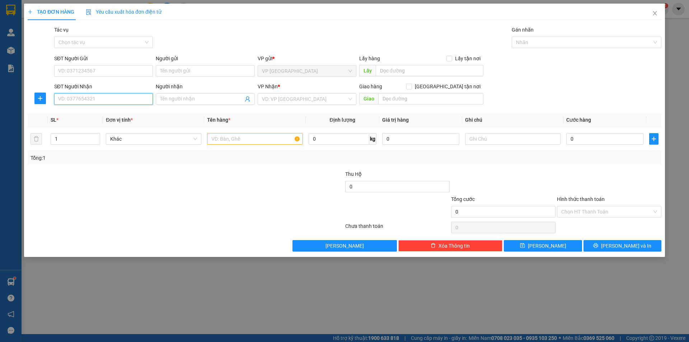
drag, startPoint x: 124, startPoint y: 101, endPoint x: 120, endPoint y: 100, distance: 3.6
click at [120, 100] on input "SĐT Người Nhận" at bounding box center [103, 98] width 99 height 11
click at [267, 100] on input "search" at bounding box center [304, 99] width 85 height 11
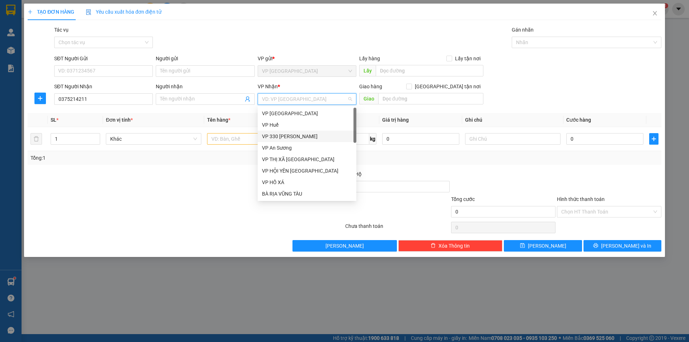
click at [281, 136] on div "VP 330 [PERSON_NAME]" at bounding box center [307, 137] width 90 height 8
click at [97, 132] on div "1" at bounding box center [76, 139] width 50 height 14
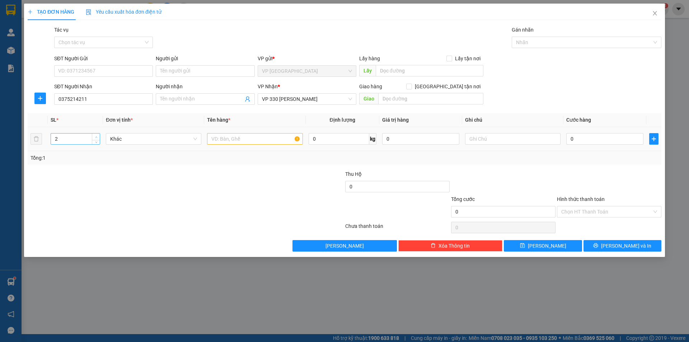
click at [97, 134] on span "Increase Value" at bounding box center [96, 137] width 8 height 6
click at [235, 135] on input "text" at bounding box center [255, 138] width 96 height 11
click at [473, 140] on input "text" at bounding box center [513, 138] width 96 height 11
click at [491, 137] on input "CR TẠI V ĂN PHÒNG" at bounding box center [513, 138] width 96 height 11
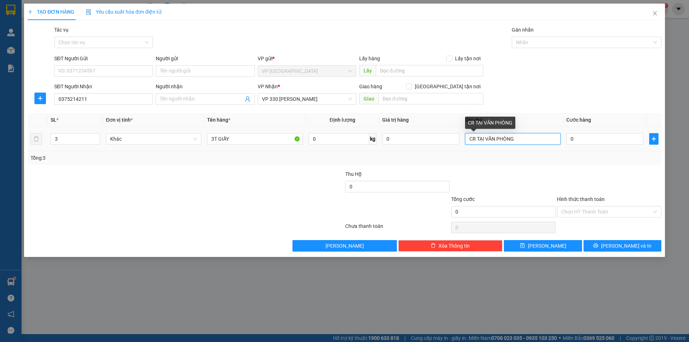
click at [475, 140] on input "CR TẠI VĂN PHÒNG" at bounding box center [513, 138] width 96 height 11
click at [476, 138] on input "CK 0909 TẠI VĂN PHÒNG" at bounding box center [513, 138] width 96 height 11
click at [478, 141] on input "CR CK 0909 TẠI VĂN PHÒNG" at bounding box center [513, 138] width 96 height 11
click at [544, 143] on input "CR (CK 0909 TẠI VĂN PHÒNG" at bounding box center [513, 138] width 96 height 11
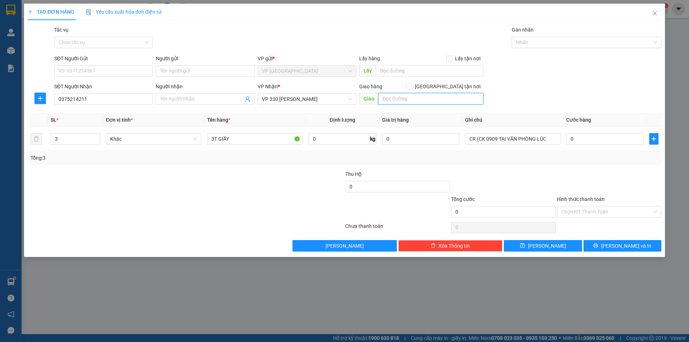
click at [424, 98] on input "text" at bounding box center [430, 98] width 105 height 11
click at [554, 138] on input "CR (CK 0909 TẠI VĂN PHÒNG LÚC" at bounding box center [513, 138] width 96 height 11
drag, startPoint x: 496, startPoint y: 141, endPoint x: 561, endPoint y: 148, distance: 65.3
click at [561, 148] on td "CR (CK 0909 TẠI VĂN PHÒNG LÚC 14H35 NGÀY 14/8)" at bounding box center [513, 139] width 101 height 24
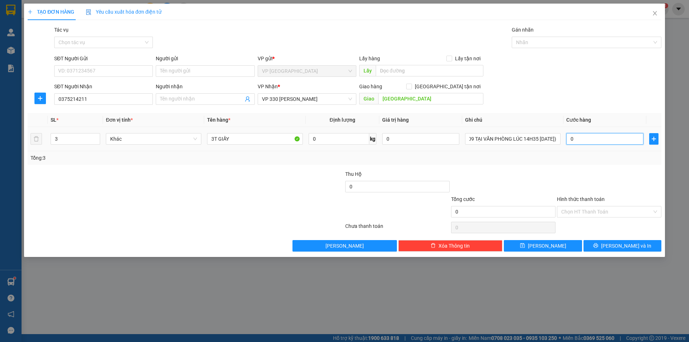
click at [572, 142] on input "0" at bounding box center [605, 138] width 77 height 11
click at [587, 212] on input "Hình thức thanh toán" at bounding box center [607, 211] width 91 height 11
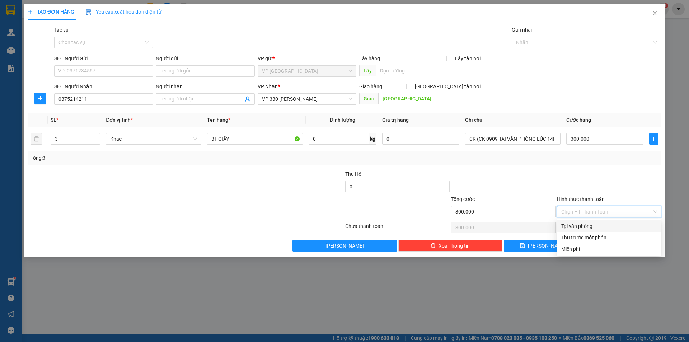
drag, startPoint x: 585, startPoint y: 227, endPoint x: 581, endPoint y: 233, distance: 7.4
click at [585, 227] on div "Tại văn phòng" at bounding box center [610, 226] width 96 height 8
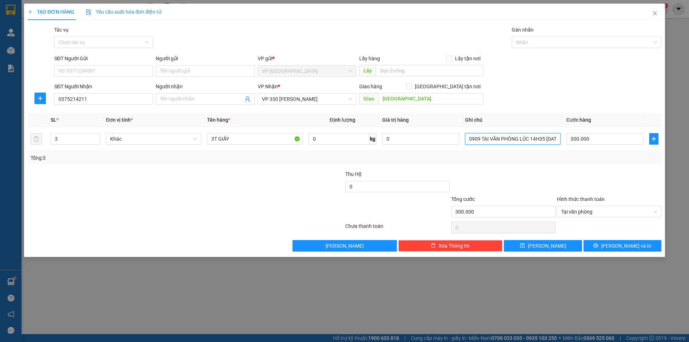
scroll to position [0, 32]
drag, startPoint x: 503, startPoint y: 138, endPoint x: 573, endPoint y: 153, distance: 71.5
click at [573, 153] on div "SL * Đơn vị tính * Tên hàng * Định lượng Giá trị hàng Ghi chú Cước hàng 3 Khác …" at bounding box center [345, 139] width 634 height 52
click at [185, 101] on input "Người nhận" at bounding box center [201, 99] width 83 height 8
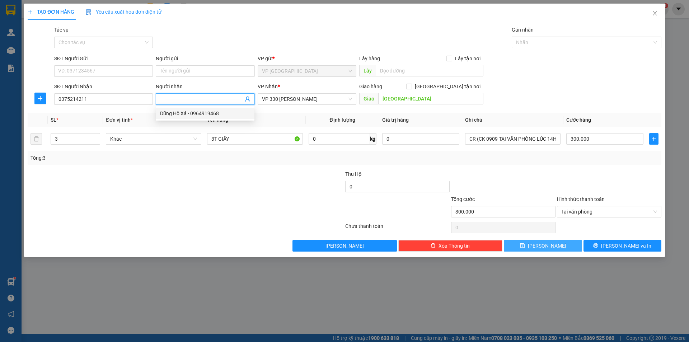
click at [545, 245] on span "Lưu" at bounding box center [547, 246] width 38 height 8
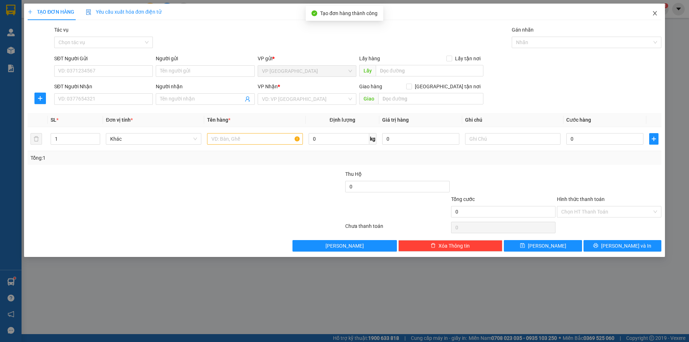
click at [657, 13] on icon "close" at bounding box center [655, 13] width 6 height 6
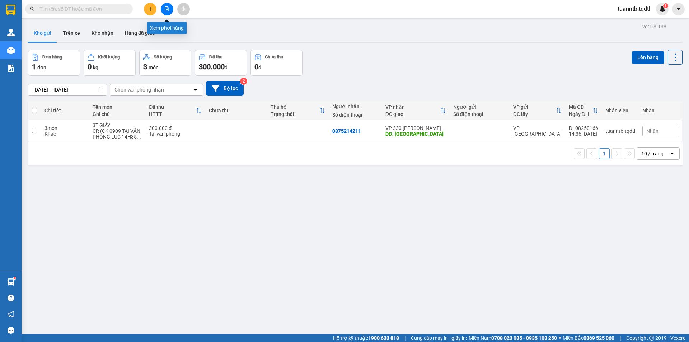
click at [172, 7] on button at bounding box center [167, 9] width 13 height 13
click at [164, 12] on button at bounding box center [167, 9] width 13 height 13
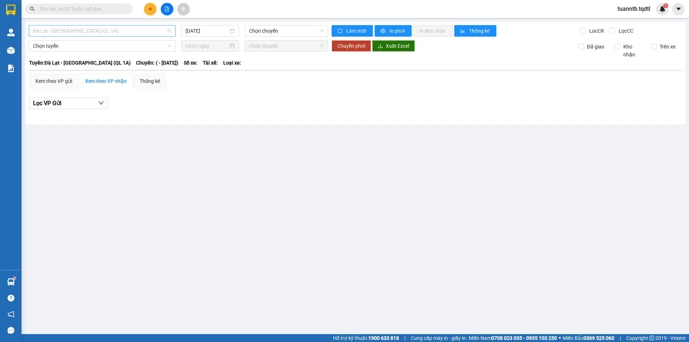
click at [112, 35] on span "Đà Lạt - Sài Gòn (QL 1A)" at bounding box center [102, 30] width 138 height 11
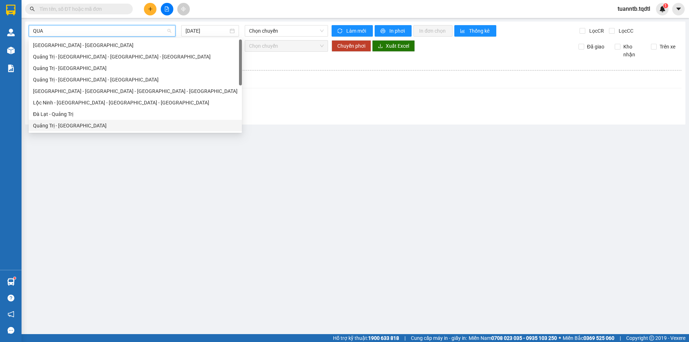
drag, startPoint x: 72, startPoint y: 125, endPoint x: 74, endPoint y: 113, distance: 12.7
click at [71, 124] on div "Quảng Trị - Đà Lạt" at bounding box center [135, 126] width 205 height 8
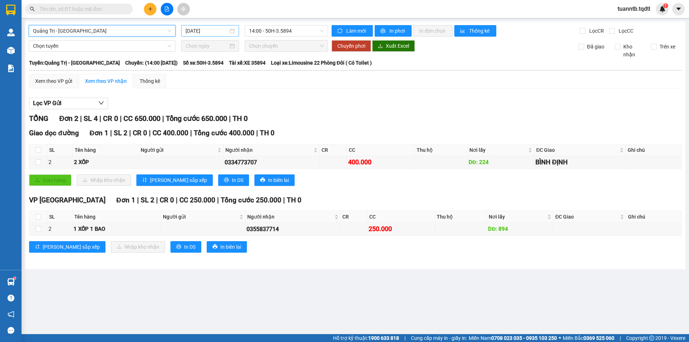
click at [197, 30] on input "[DATE]" at bounding box center [207, 31] width 43 height 8
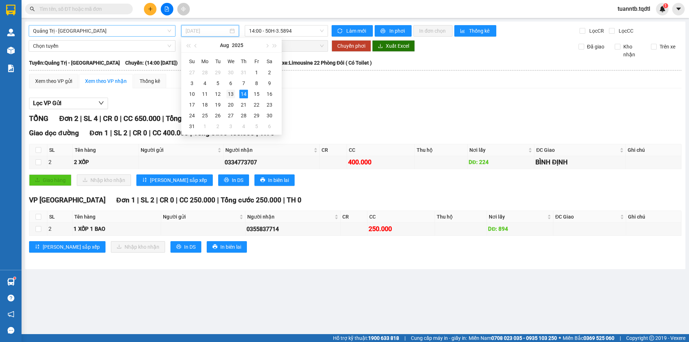
click at [229, 95] on div "13" at bounding box center [231, 94] width 9 height 9
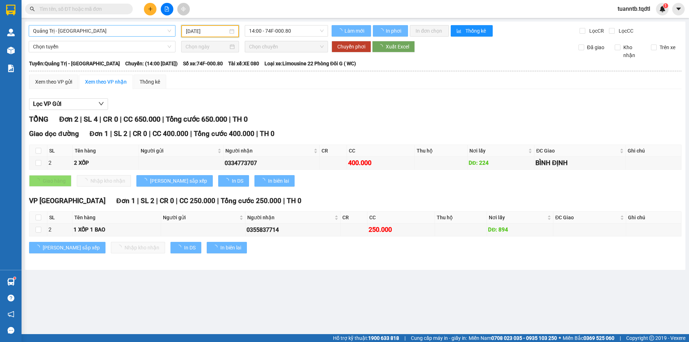
click at [303, 34] on span "14:00 - 74F-000.80" at bounding box center [286, 30] width 75 height 11
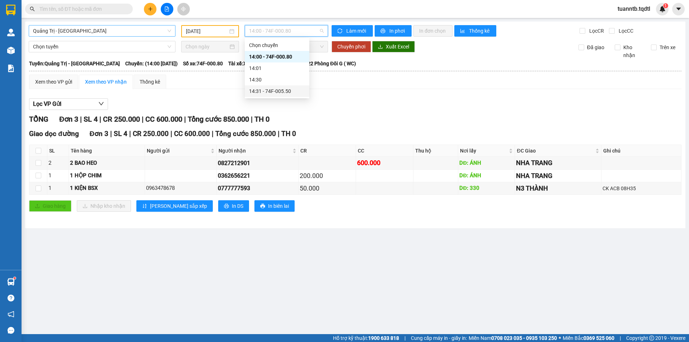
click at [279, 93] on div "14:31 - 74F-005.50" at bounding box center [277, 91] width 56 height 8
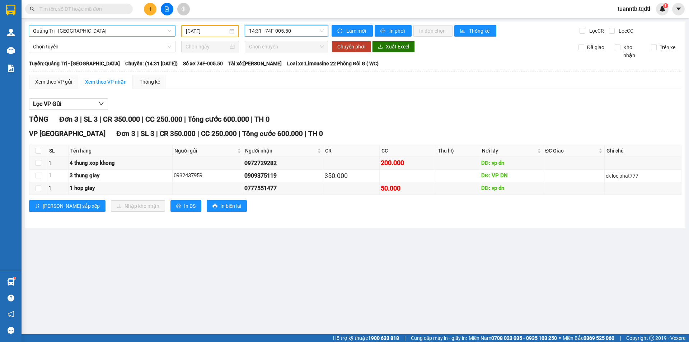
click at [143, 26] on span "Quảng Trị - Đà Lạt" at bounding box center [102, 30] width 138 height 11
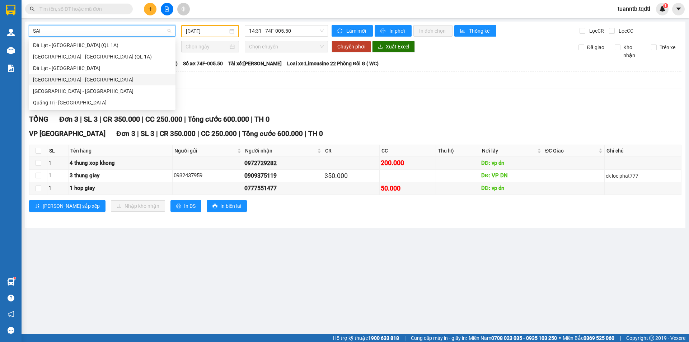
click at [49, 79] on div "[GEOGRAPHIC_DATA] - [GEOGRAPHIC_DATA]" at bounding box center [102, 80] width 138 height 8
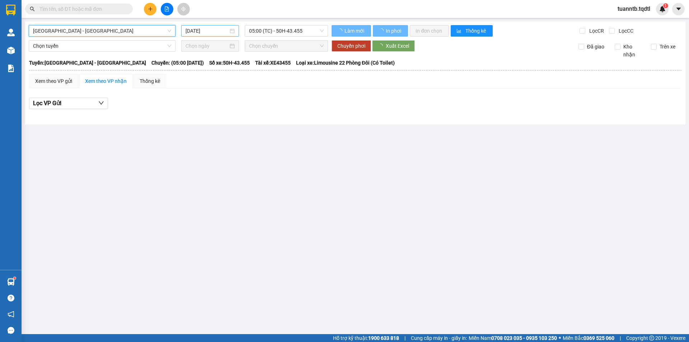
click at [224, 30] on input "[DATE]" at bounding box center [207, 31] width 43 height 8
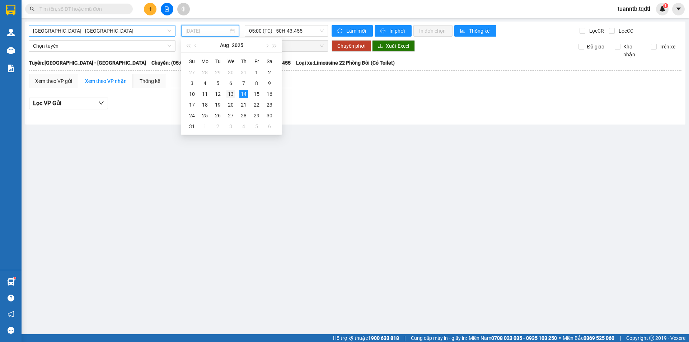
click at [232, 96] on div "13" at bounding box center [231, 94] width 9 height 9
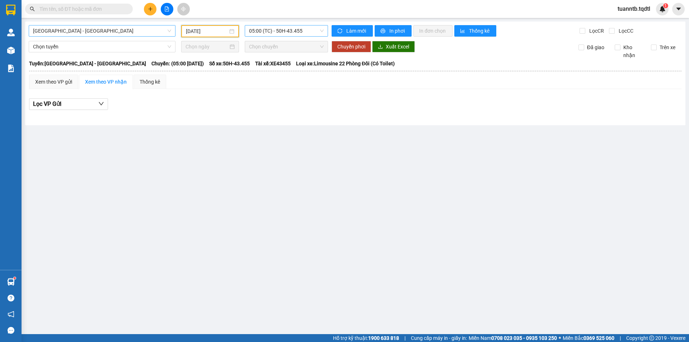
click at [285, 30] on span "05:00 (TC) - 50H-43.455" at bounding box center [286, 30] width 75 height 11
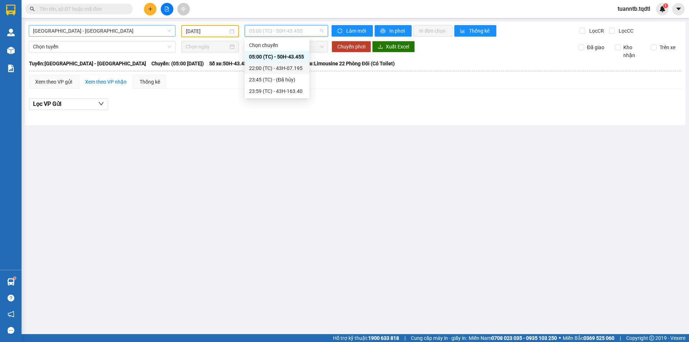
click at [297, 66] on div "22:00 (TC) - 43H-07.195" at bounding box center [277, 68] width 56 height 8
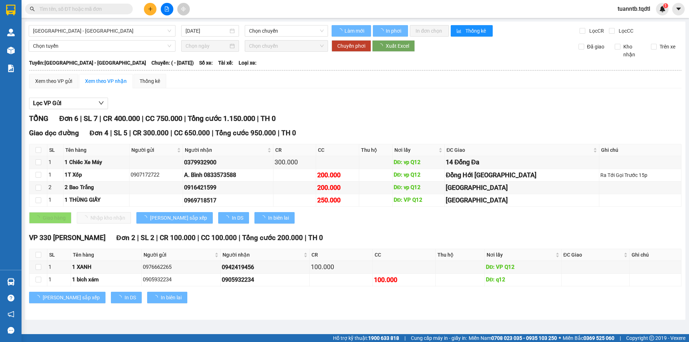
type input "[DATE]"
